Goal: Task Accomplishment & Management: Use online tool/utility

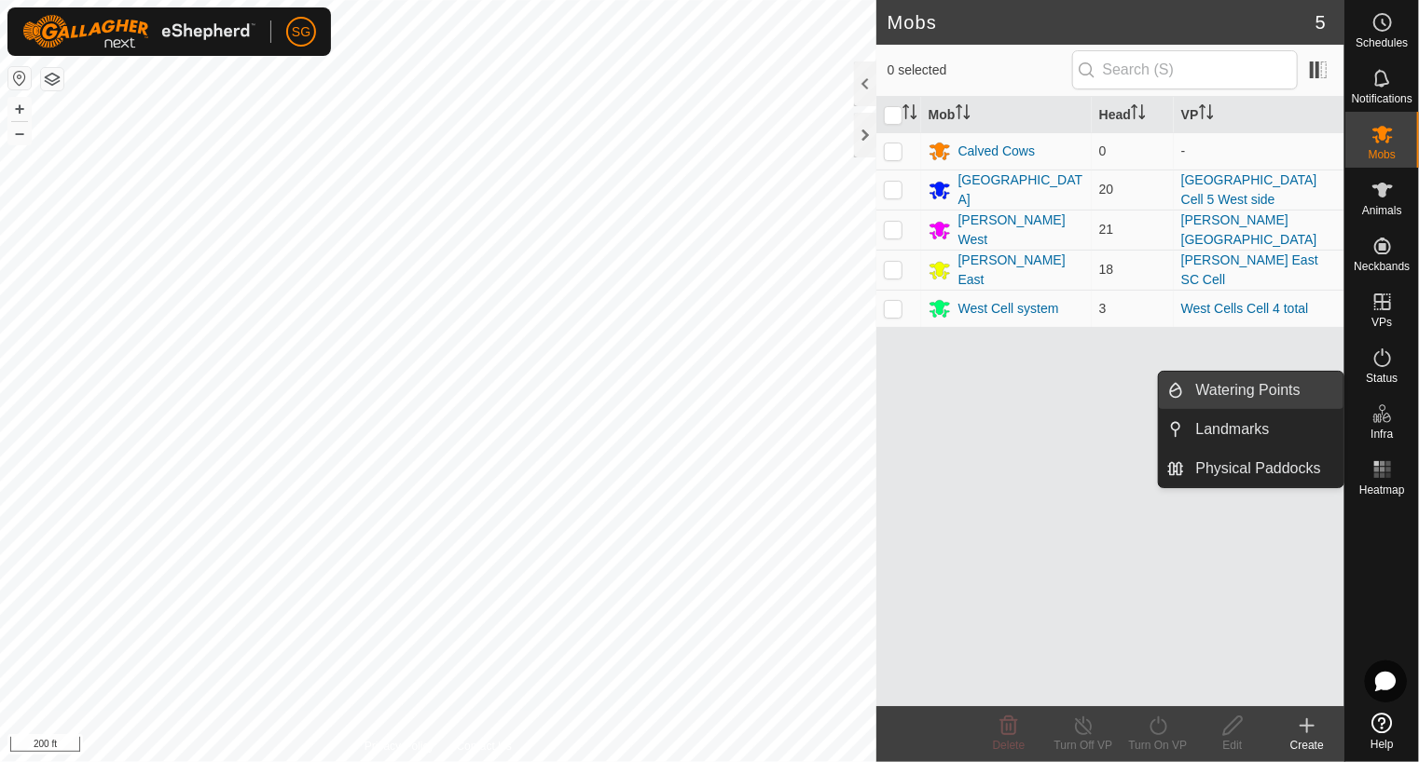
click at [1242, 395] on link "Watering Points" at bounding box center [1264, 390] width 159 height 37
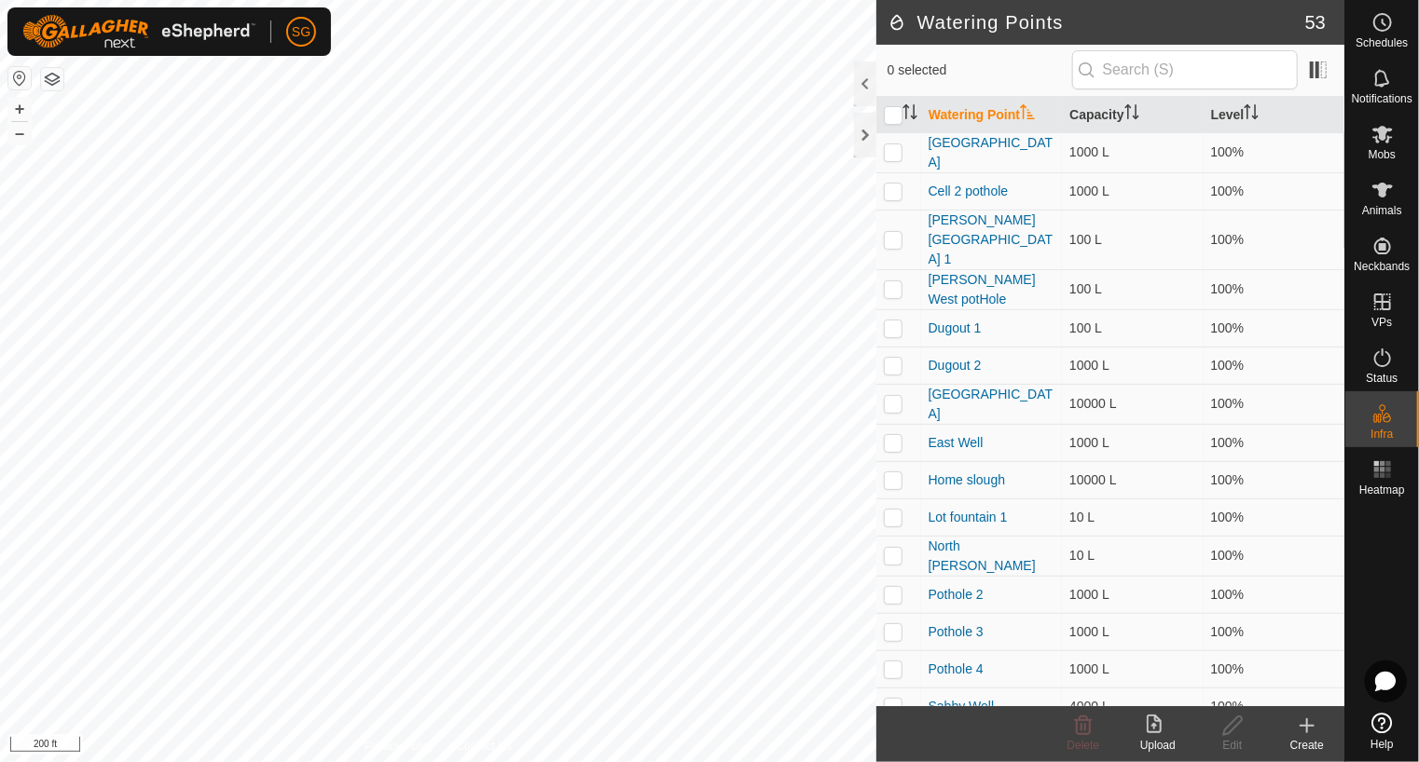
click at [1314, 724] on icon at bounding box center [1307, 726] width 22 height 22
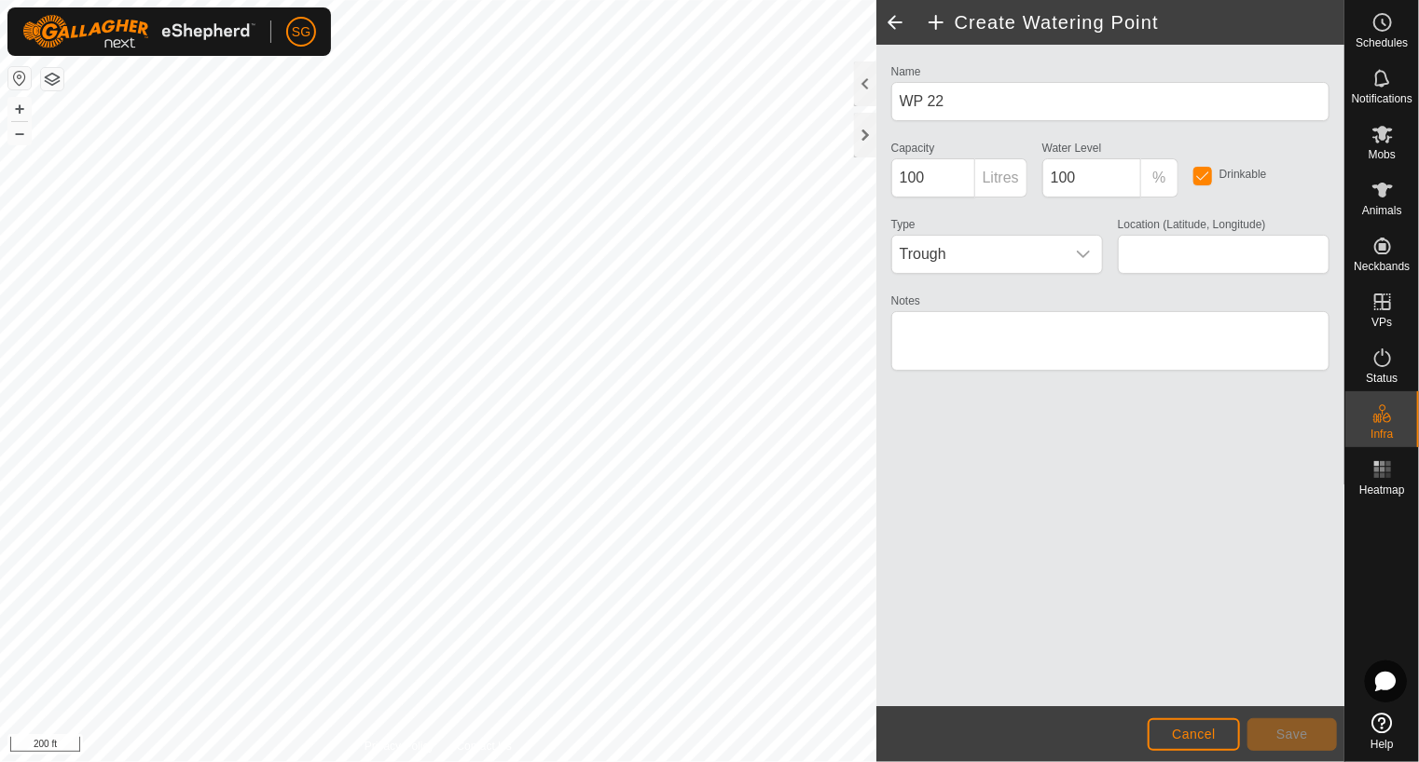
type input "48.699929, -99.906695"
click at [1269, 736] on button "Save" at bounding box center [1291, 735] width 89 height 33
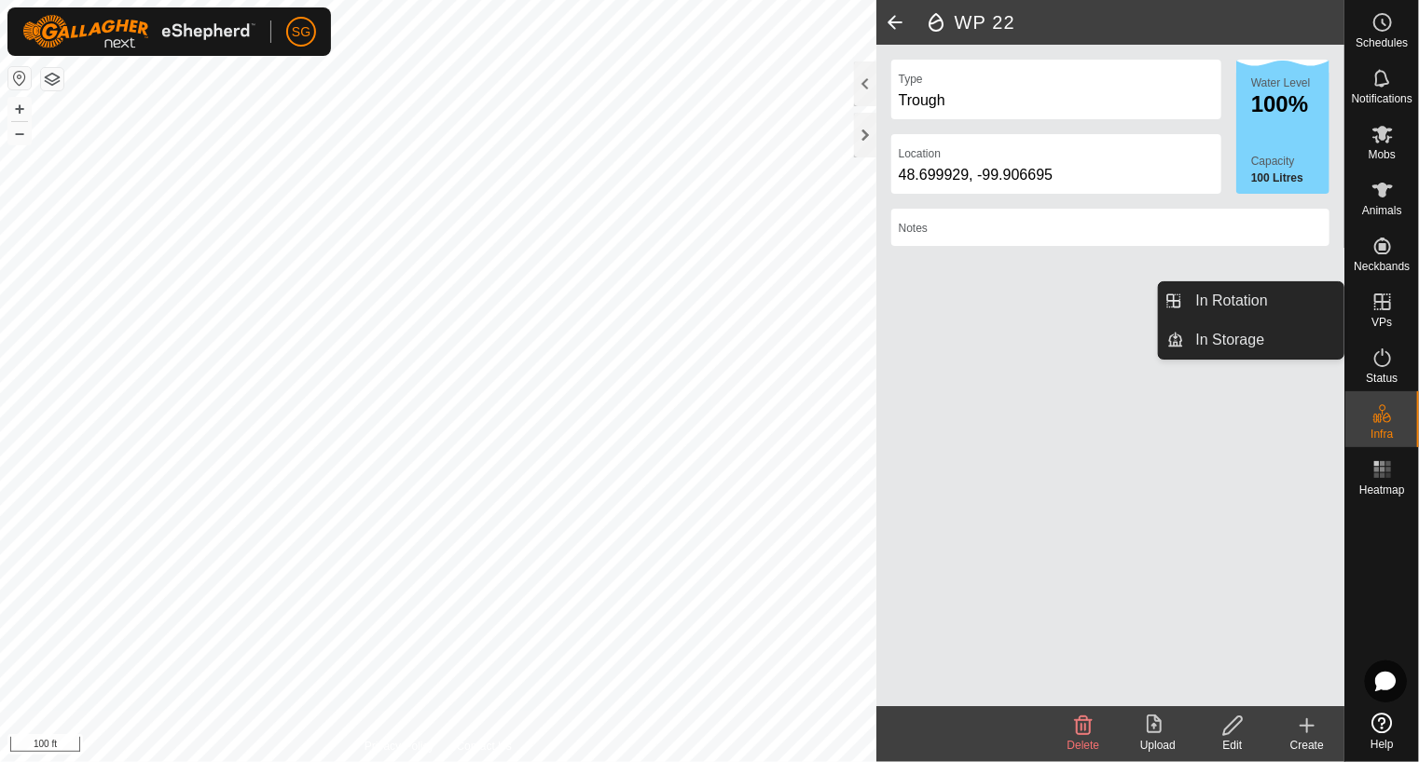
drag, startPoint x: 1355, startPoint y: 318, endPoint x: 1379, endPoint y: 315, distance: 24.4
click at [1379, 317] on span "VPs" at bounding box center [1381, 322] width 21 height 11
click at [1234, 308] on link "In Rotation" at bounding box center [1264, 300] width 159 height 37
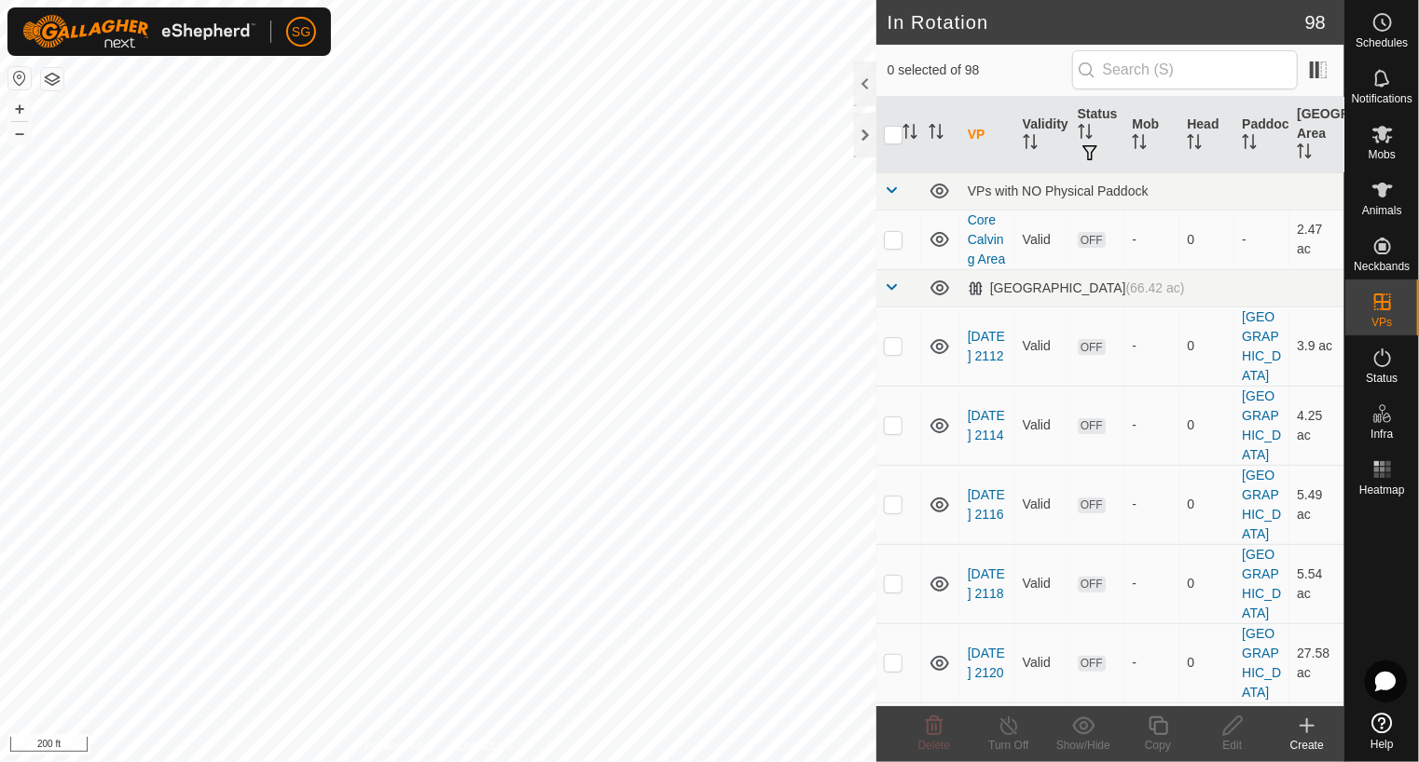
click at [1305, 733] on icon at bounding box center [1307, 726] width 22 height 22
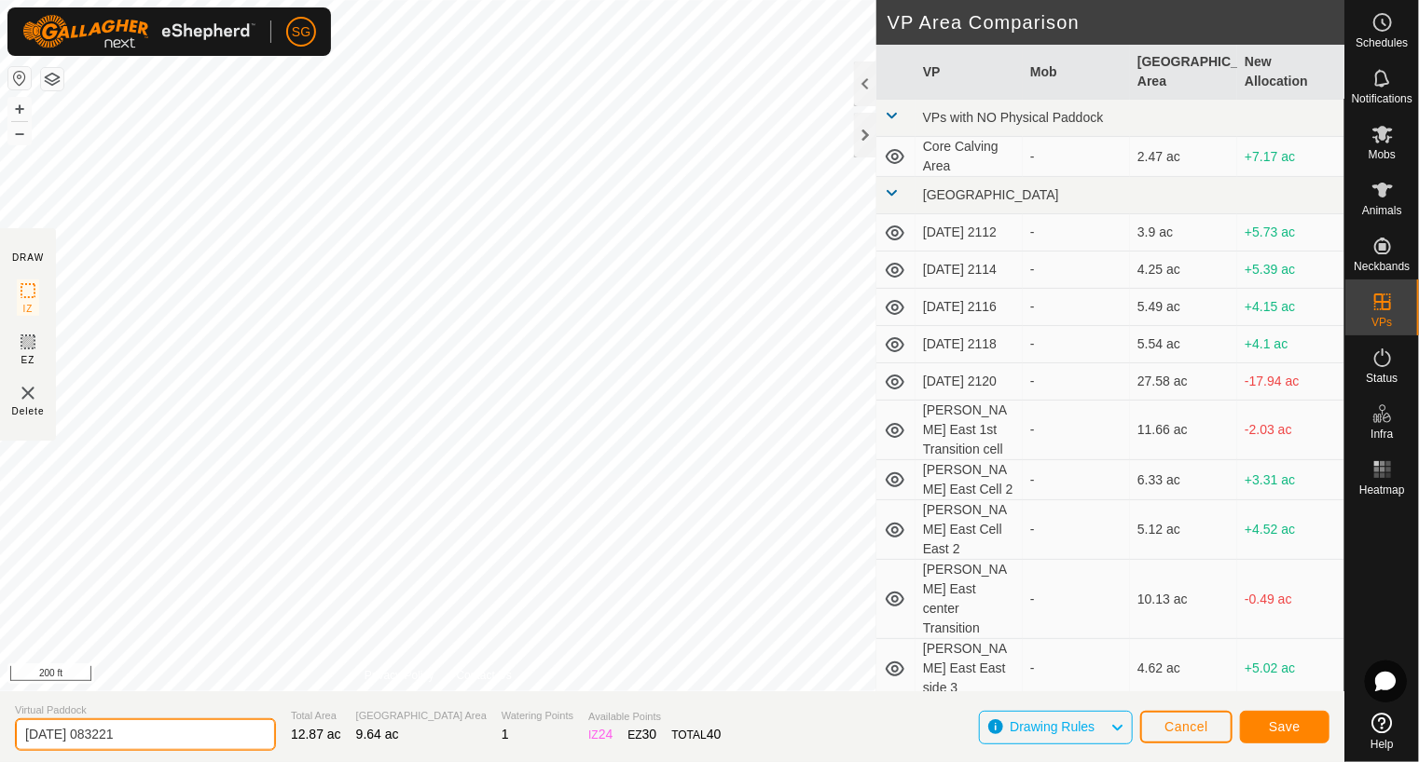
click at [231, 735] on input "2025-08-16 083221" at bounding box center [145, 735] width 261 height 33
type input "2"
type input "Twin Lakes Cell 1 East side"
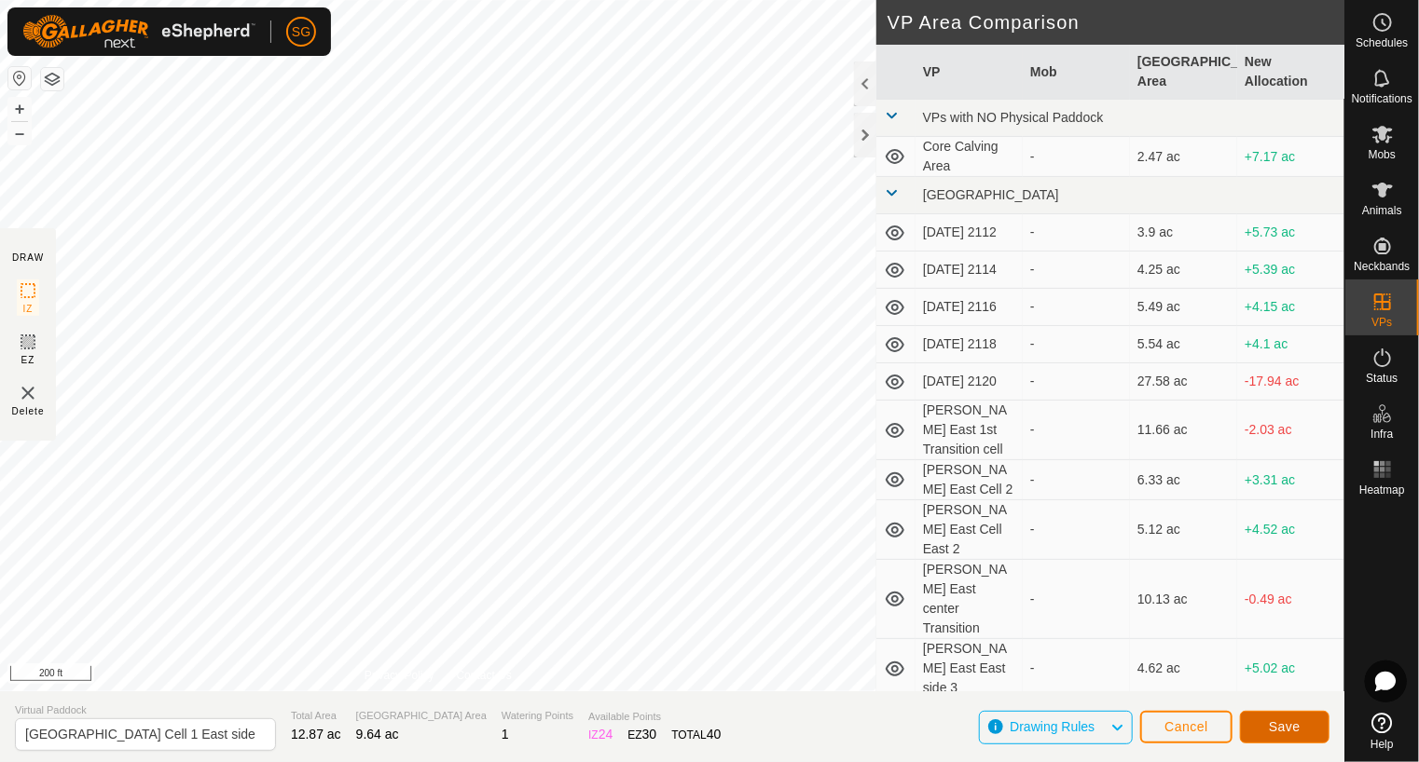
click at [1280, 727] on span "Save" at bounding box center [1285, 727] width 32 height 15
